Goal: Transaction & Acquisition: Purchase product/service

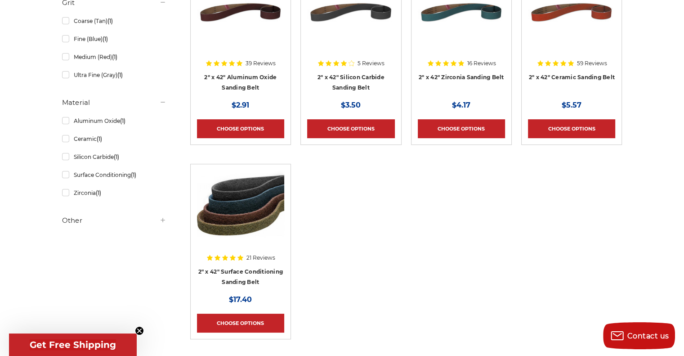
scroll to position [249, 0]
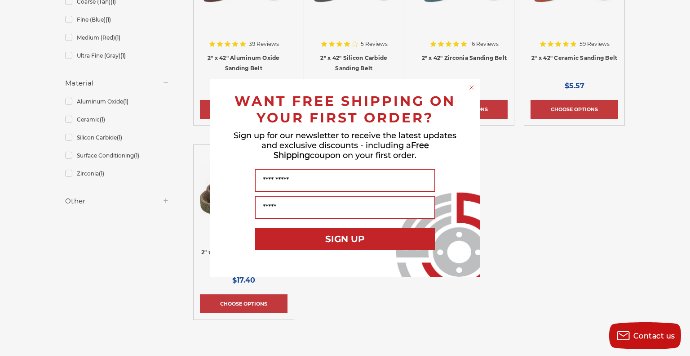
drag, startPoint x: 690, startPoint y: 62, endPoint x: 684, endPoint y: 135, distance: 73.5
click at [683, 135] on html "Free Shipping on orders over $149 CONTACT US Monday - Friday (excluding holiday…" at bounding box center [345, 325] width 690 height 1148
click at [472, 87] on icon "Close dialog" at bounding box center [472, 87] width 4 height 4
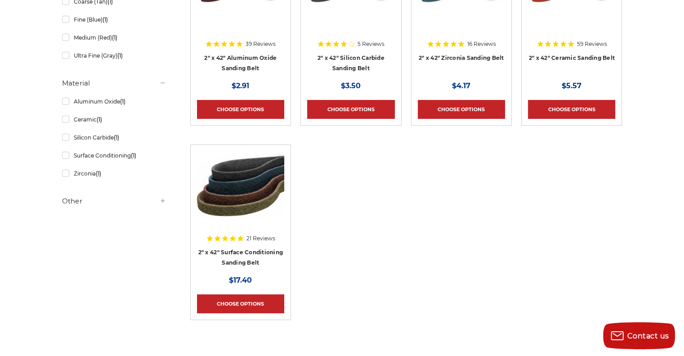
click at [256, 203] on img at bounding box center [240, 187] width 87 height 72
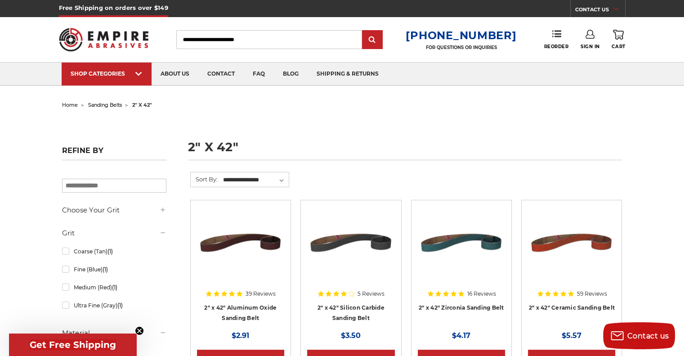
click at [263, 40] on input "Search" at bounding box center [269, 39] width 186 height 19
click at [378, 41] on input "submit" at bounding box center [372, 40] width 18 height 18
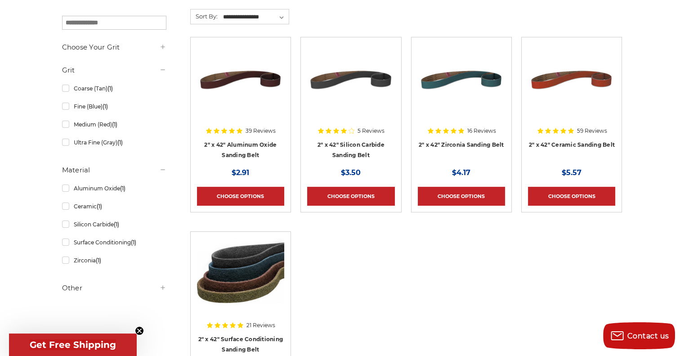
scroll to position [105, 0]
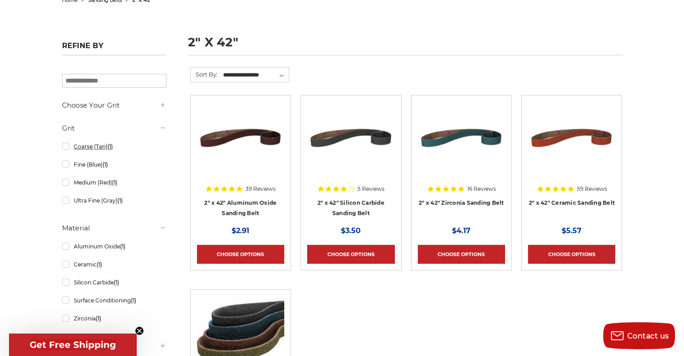
click at [67, 145] on link "Coarse (Tan) (1)" at bounding box center [114, 146] width 104 height 16
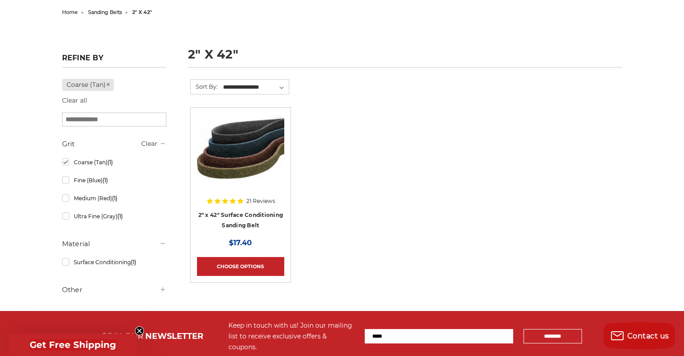
scroll to position [71, 0]
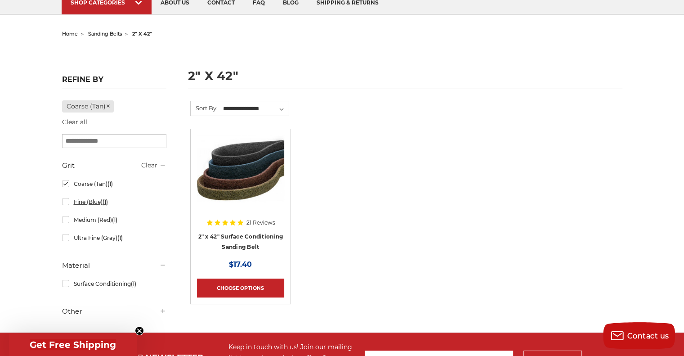
click at [63, 198] on link "Fine (Blue) (1)" at bounding box center [114, 202] width 104 height 16
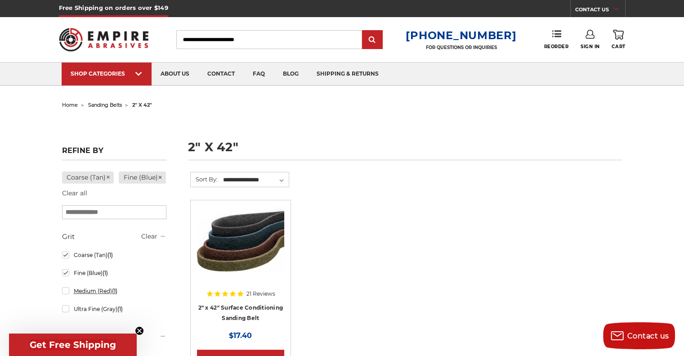
click at [69, 298] on link "Medium (Red) (1)" at bounding box center [114, 291] width 104 height 16
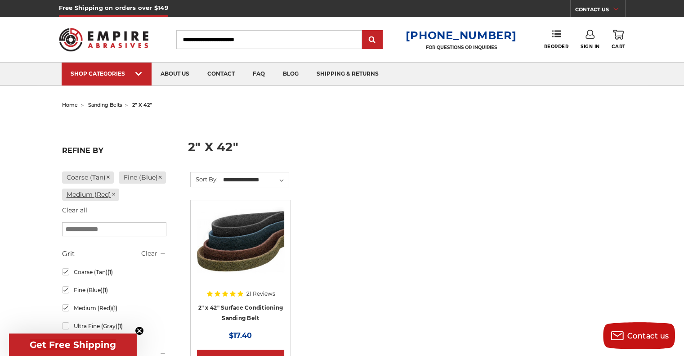
click at [113, 197] on icon at bounding box center [113, 193] width 5 height 5
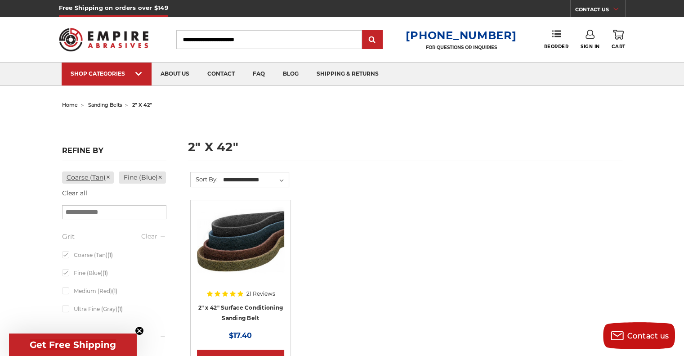
click at [111, 178] on icon at bounding box center [108, 176] width 5 height 5
